Goal: Navigation & Orientation: Find specific page/section

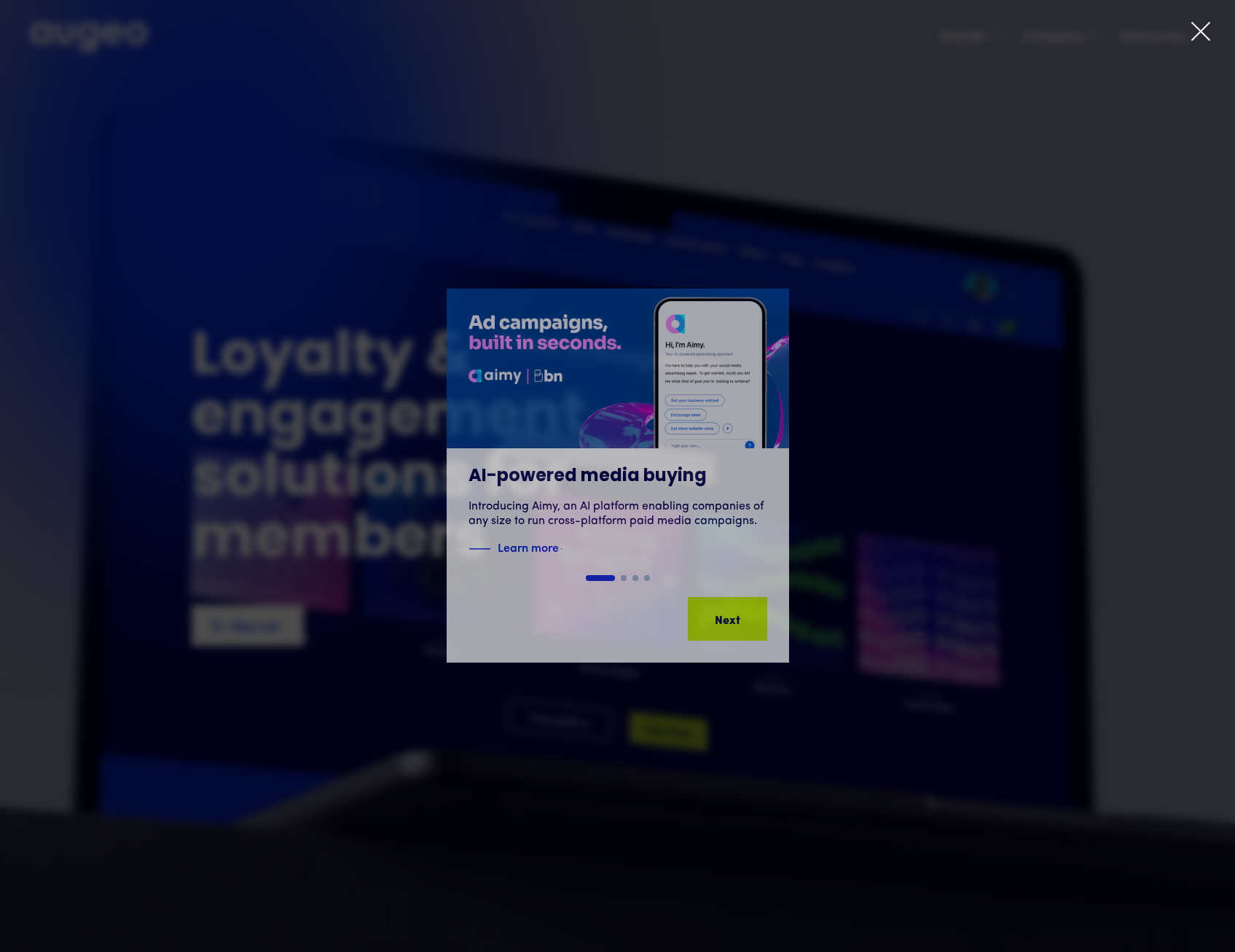
drag, startPoint x: 1215, startPoint y: 30, endPoint x: 1206, endPoint y: 33, distance: 9.5
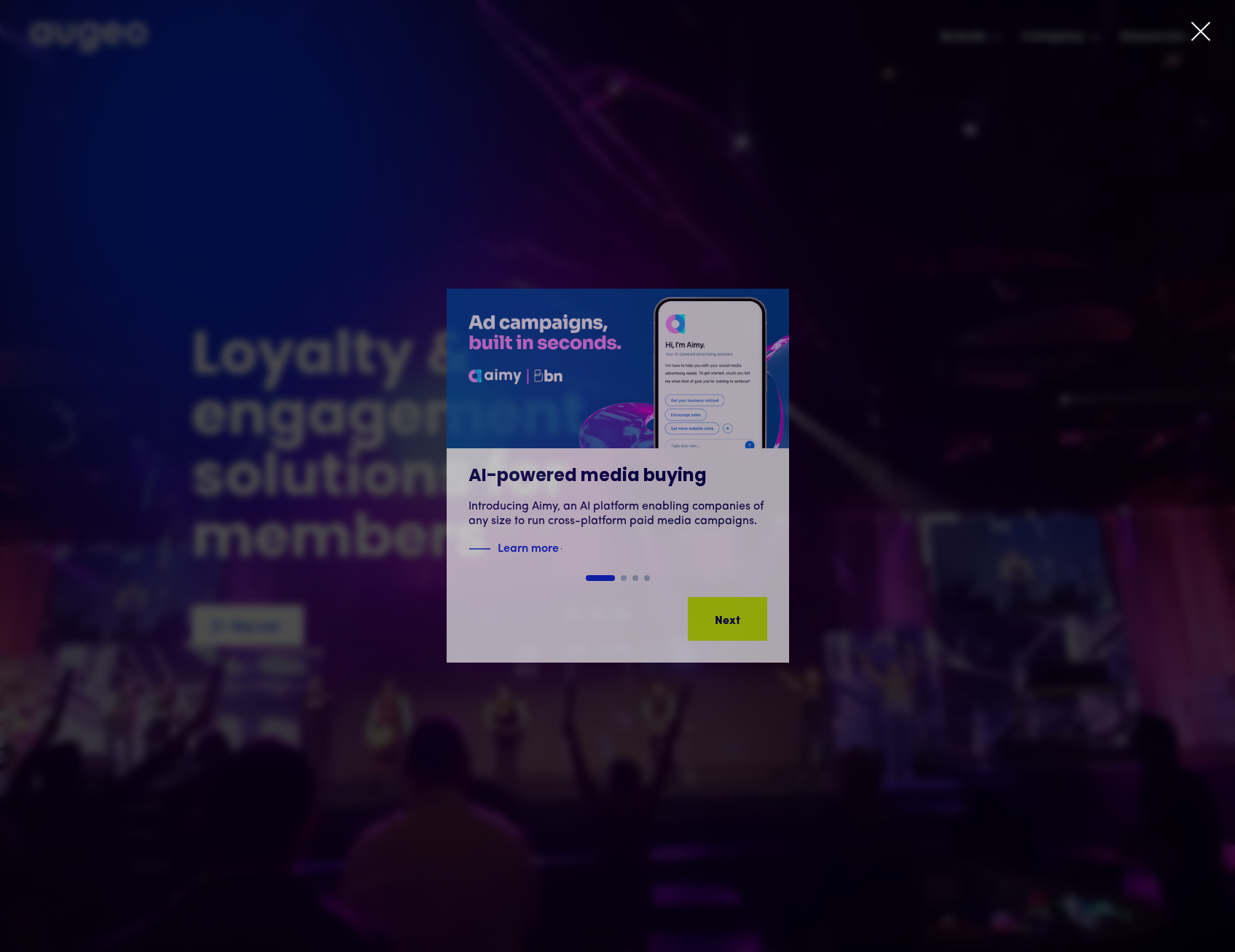
click at [1215, 30] on div at bounding box center [617, 476] width 1235 height 952
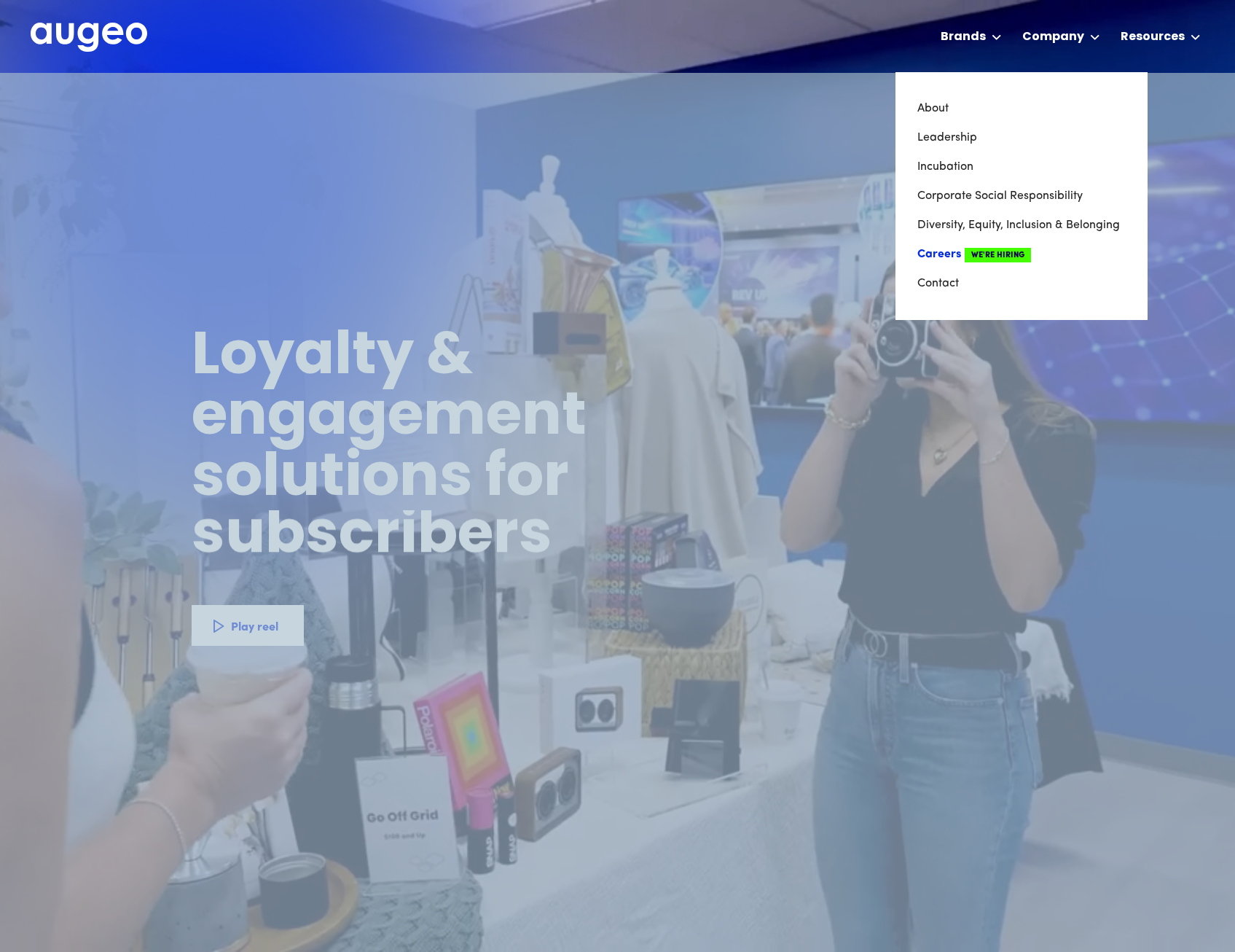
click at [945, 254] on link "Careers We're Hiring" at bounding box center [1022, 254] width 208 height 29
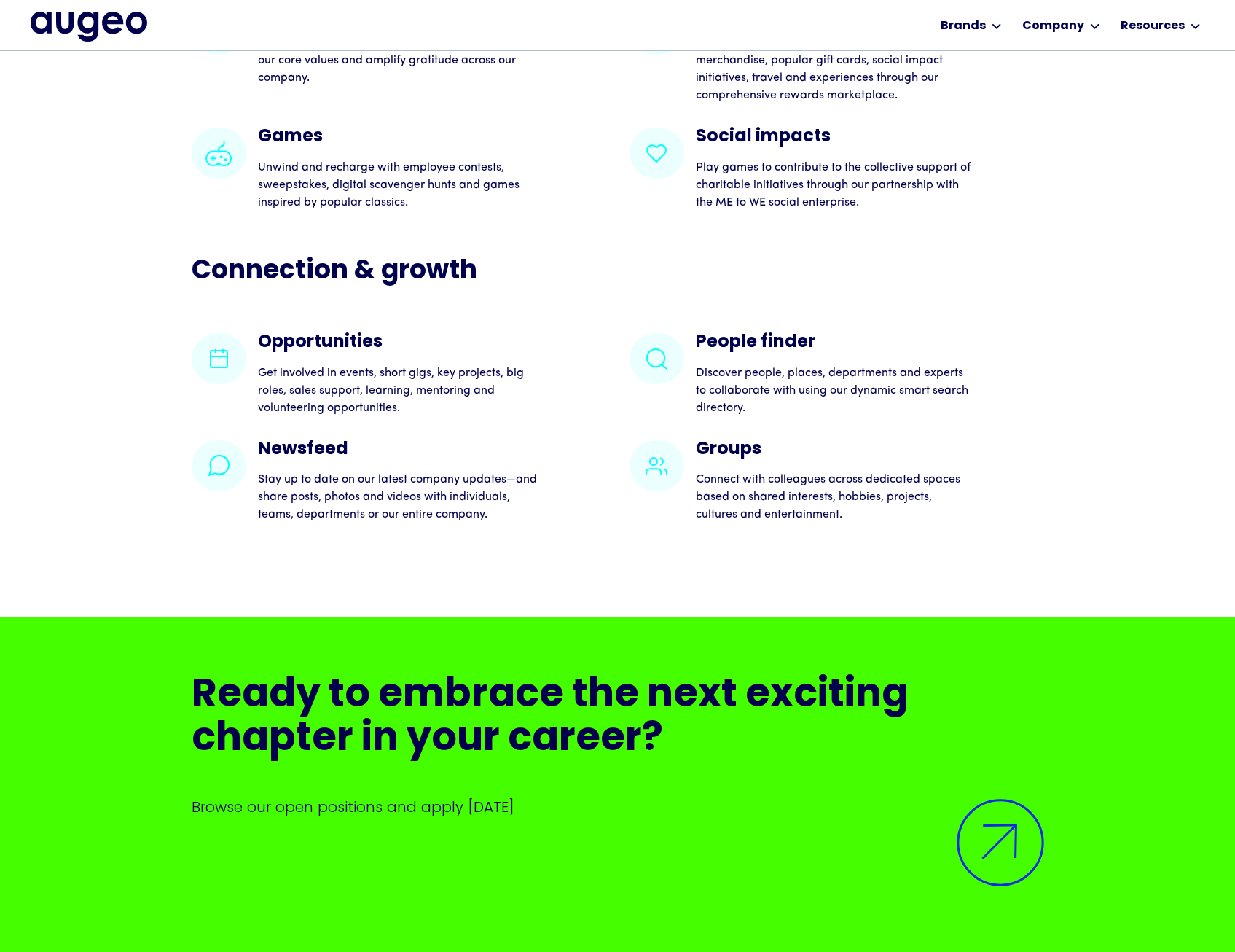
scroll to position [3202, 0]
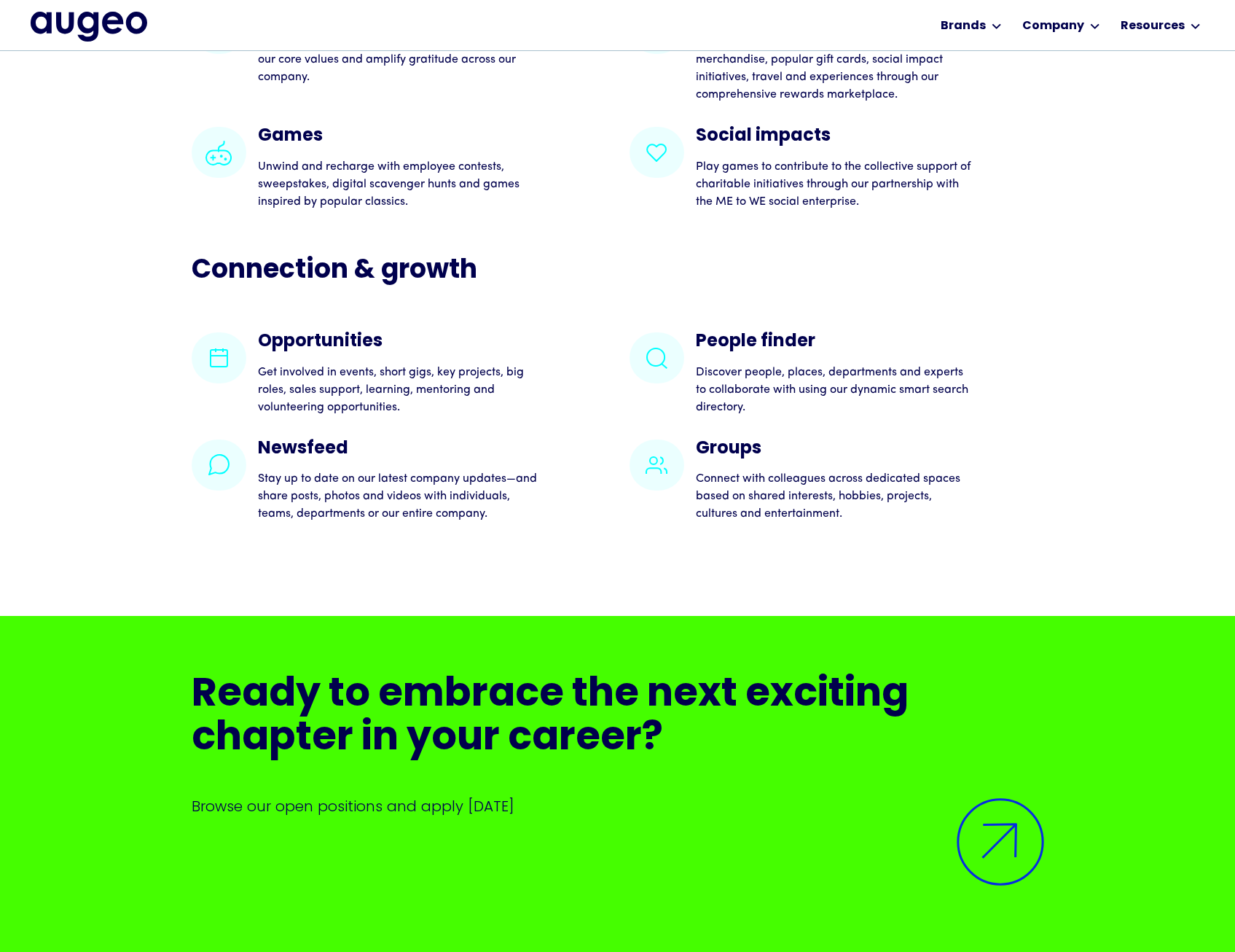
click at [355, 351] on h4 "Opportunities" at bounding box center [398, 341] width 280 height 19
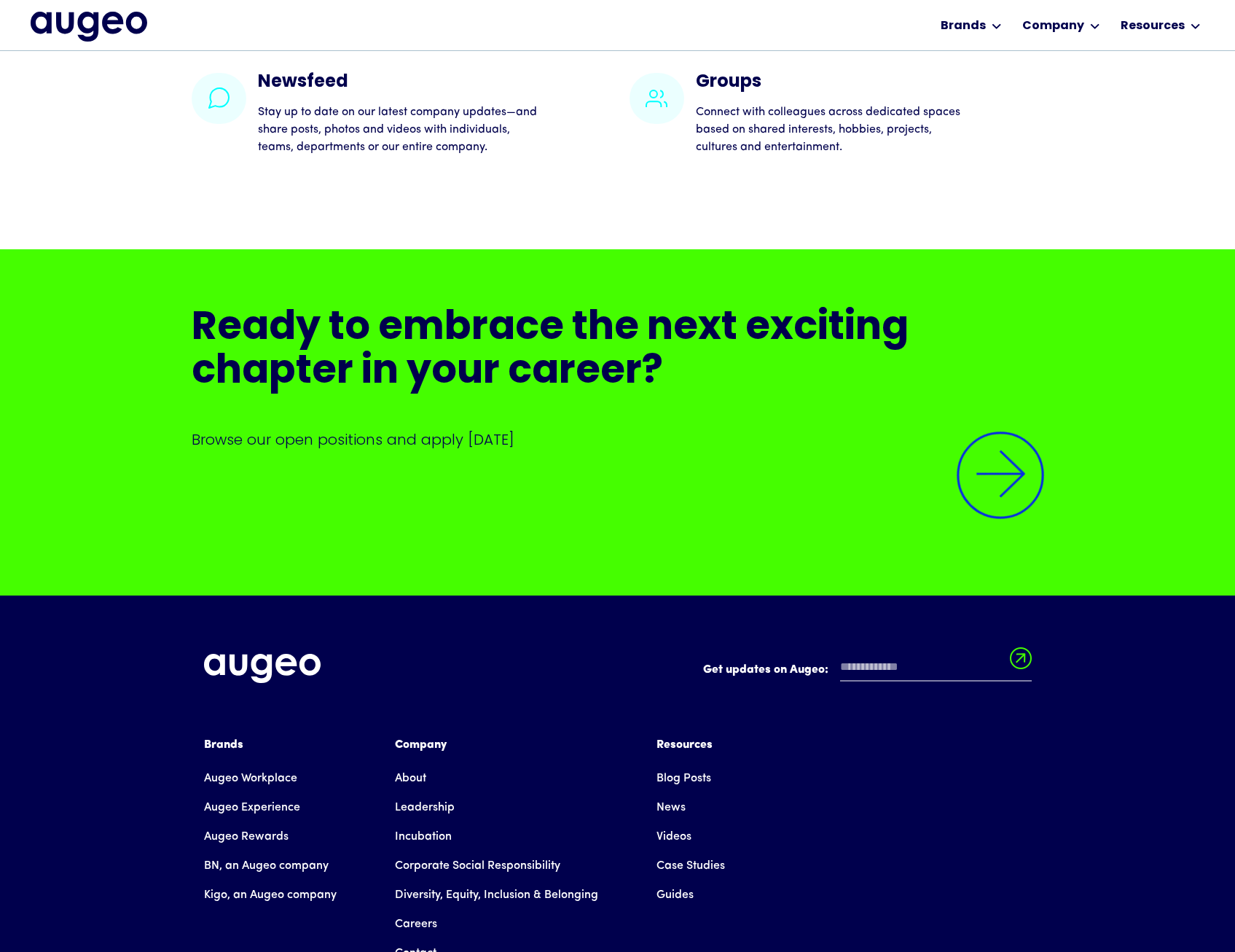
scroll to position [3570, 0]
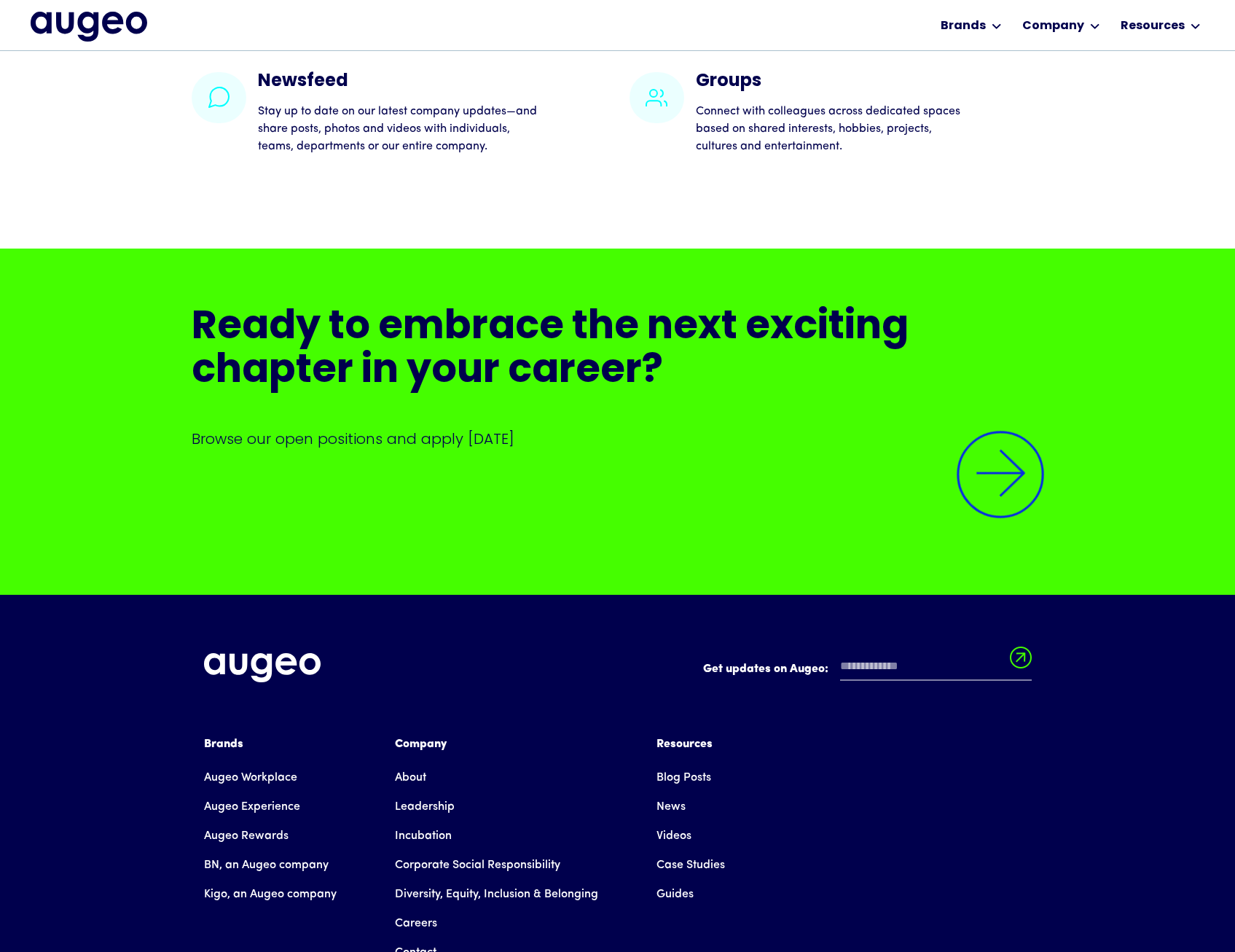
click at [977, 530] on img at bounding box center [1001, 475] width 124 height 124
